Goal: Transaction & Acquisition: Purchase product/service

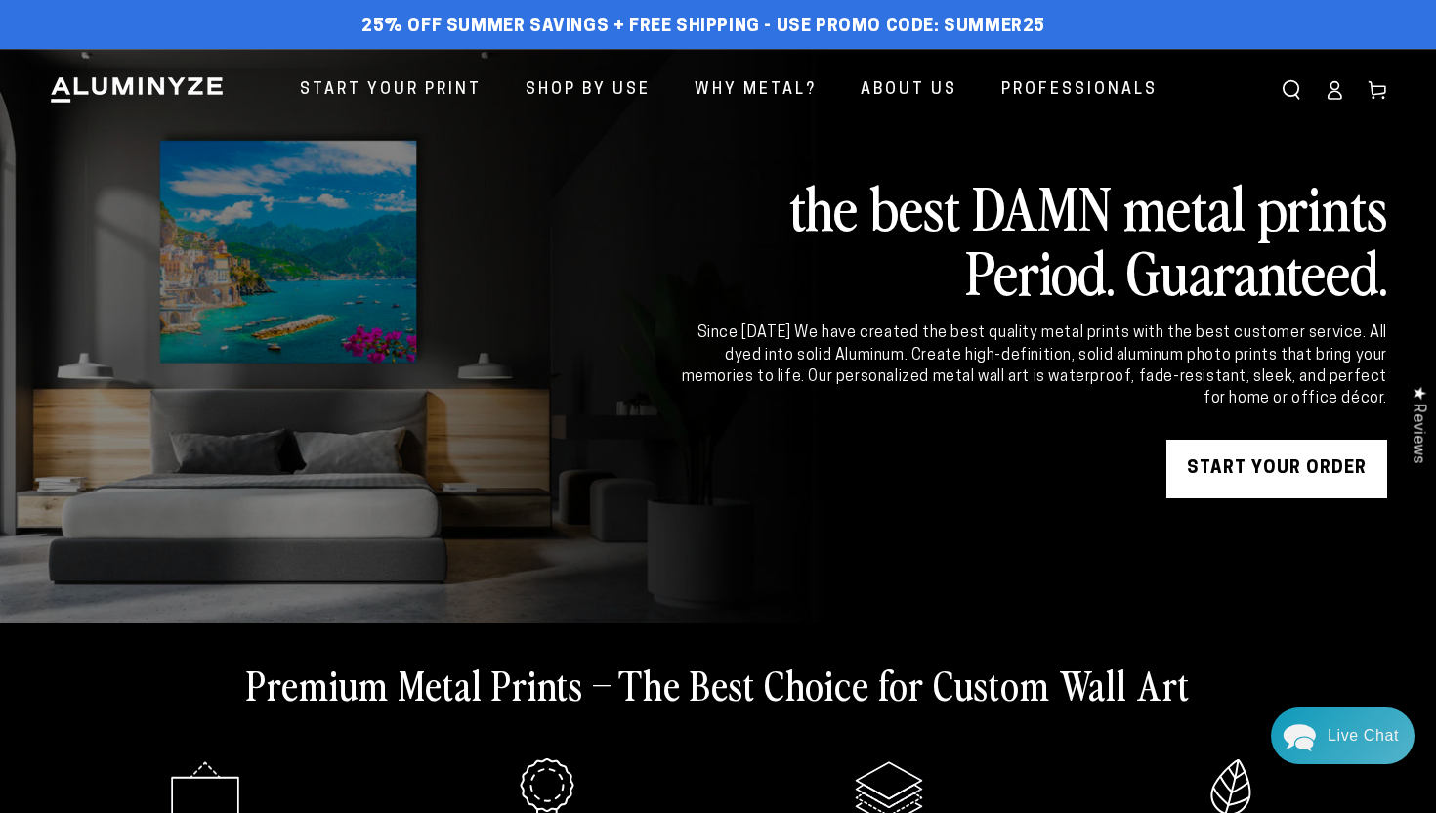
click at [1229, 453] on link "START YOUR Order" at bounding box center [1277, 469] width 221 height 59
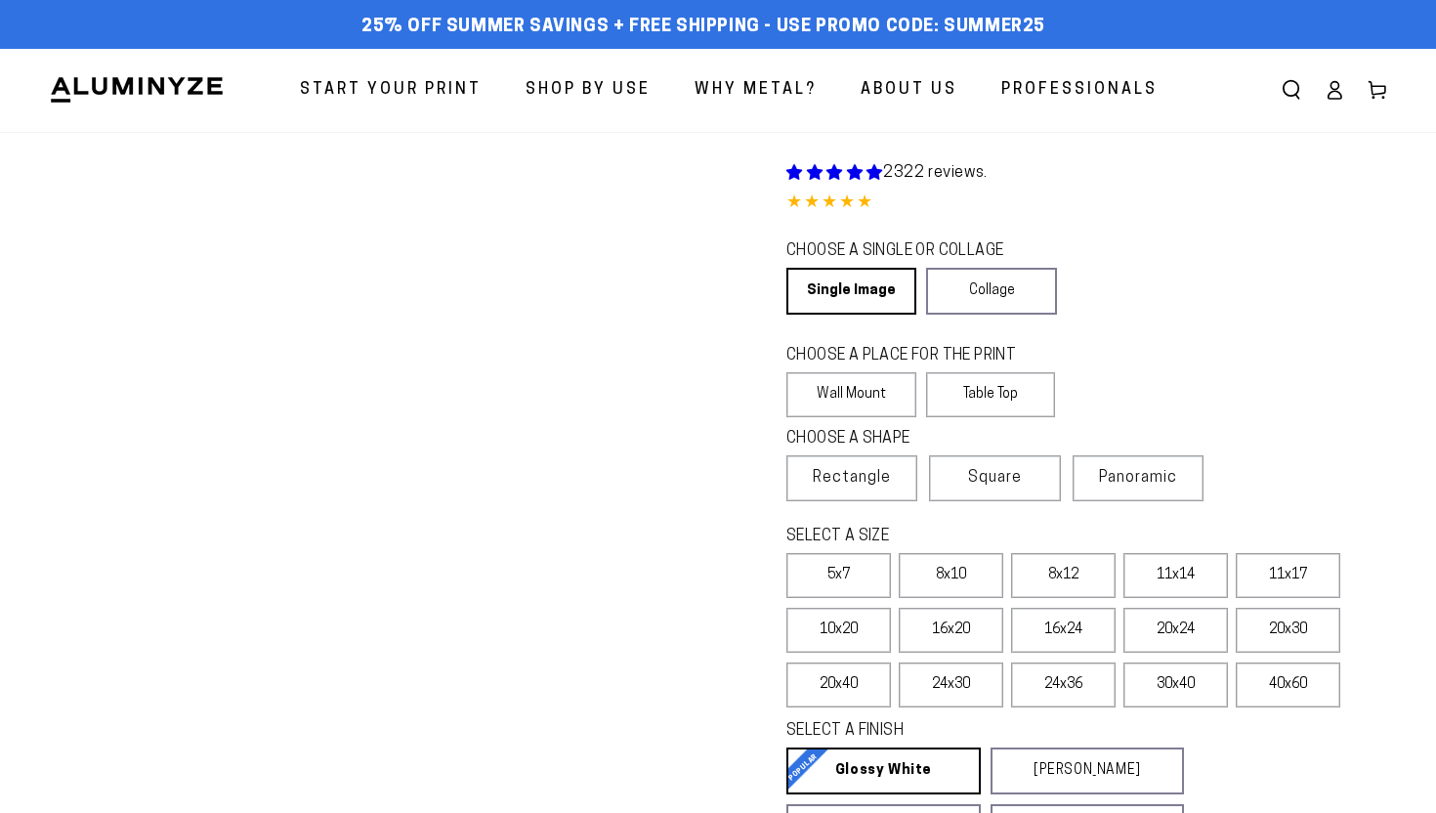
select select "**********"
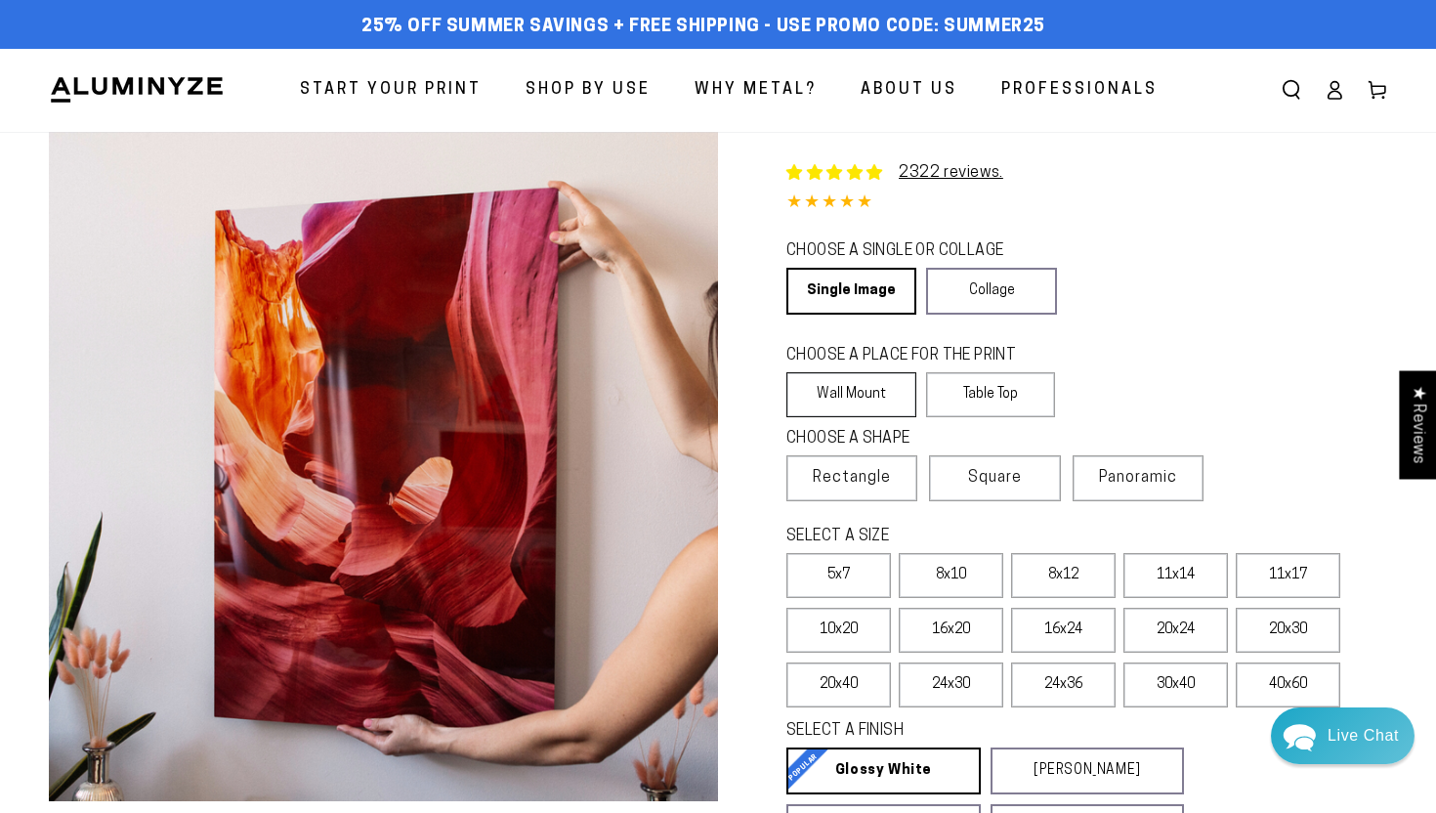
click at [856, 386] on label "Wall Mount" at bounding box center [852, 394] width 130 height 45
